Goal: Task Accomplishment & Management: Manage account settings

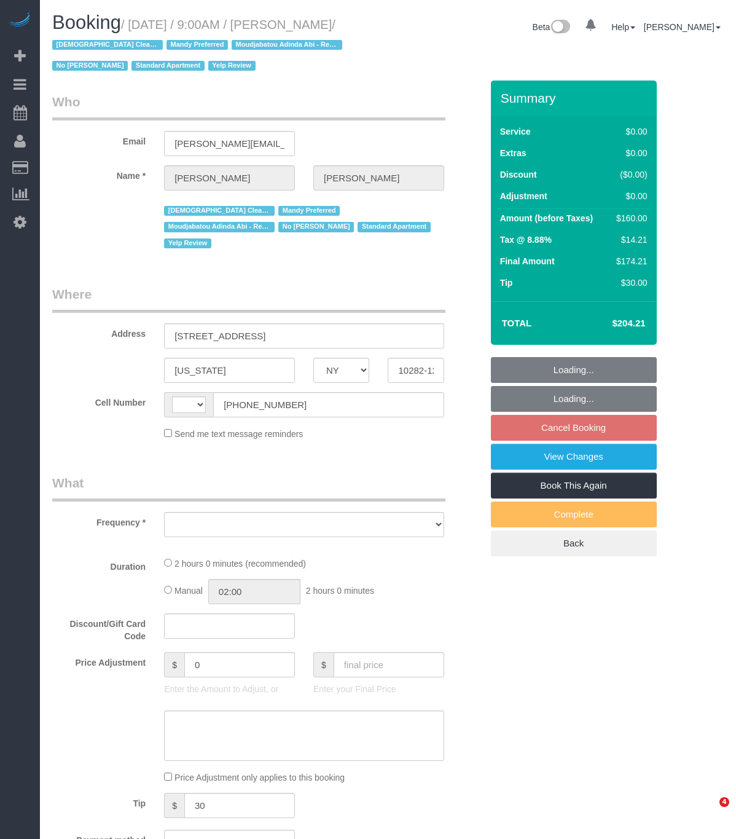
select select "NY"
select select "string:[GEOGRAPHIC_DATA]"
select select "object:748"
select select "string:stripe-pm_1P3HJT4VGloSiKo7ZDElSEUk"
select select "1"
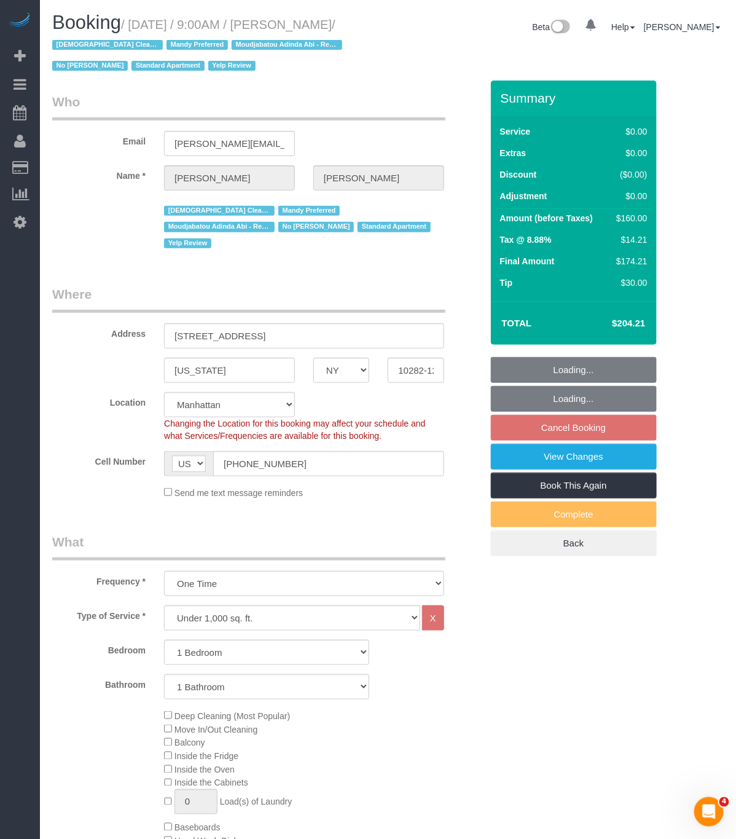
select select "number:56"
select select "number:70"
select select "number:15"
select select "number:5"
select select "spot2"
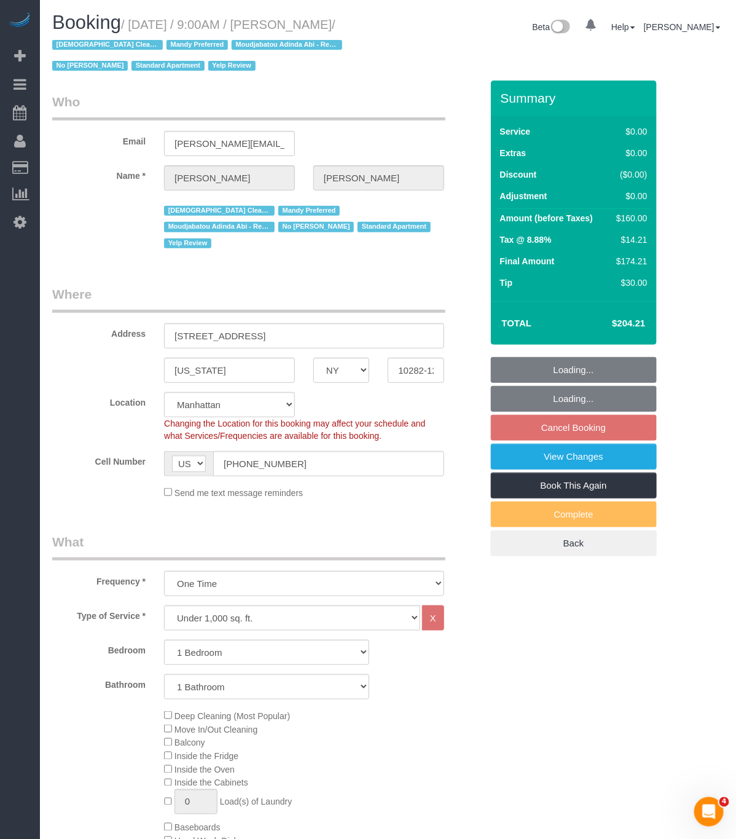
select select "1"
select select "object:1464"
